Goal: Find specific page/section: Find specific page/section

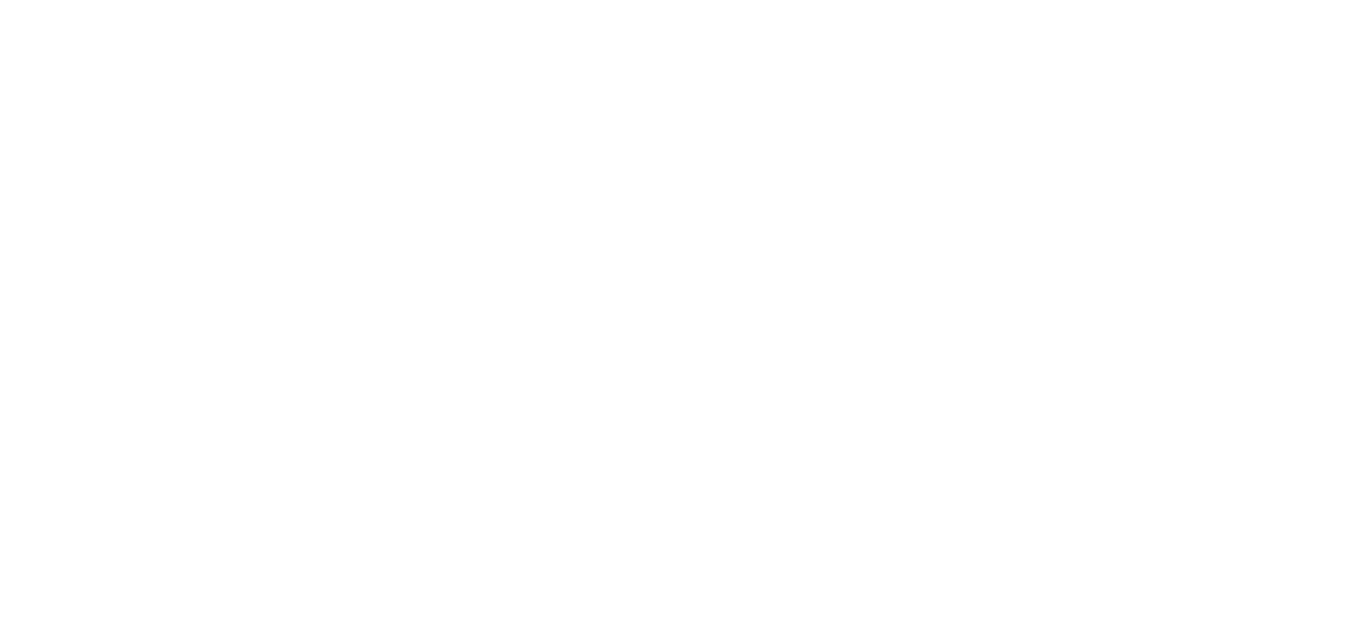
scroll to position [128, 0]
